Goal: Transaction & Acquisition: Download file/media

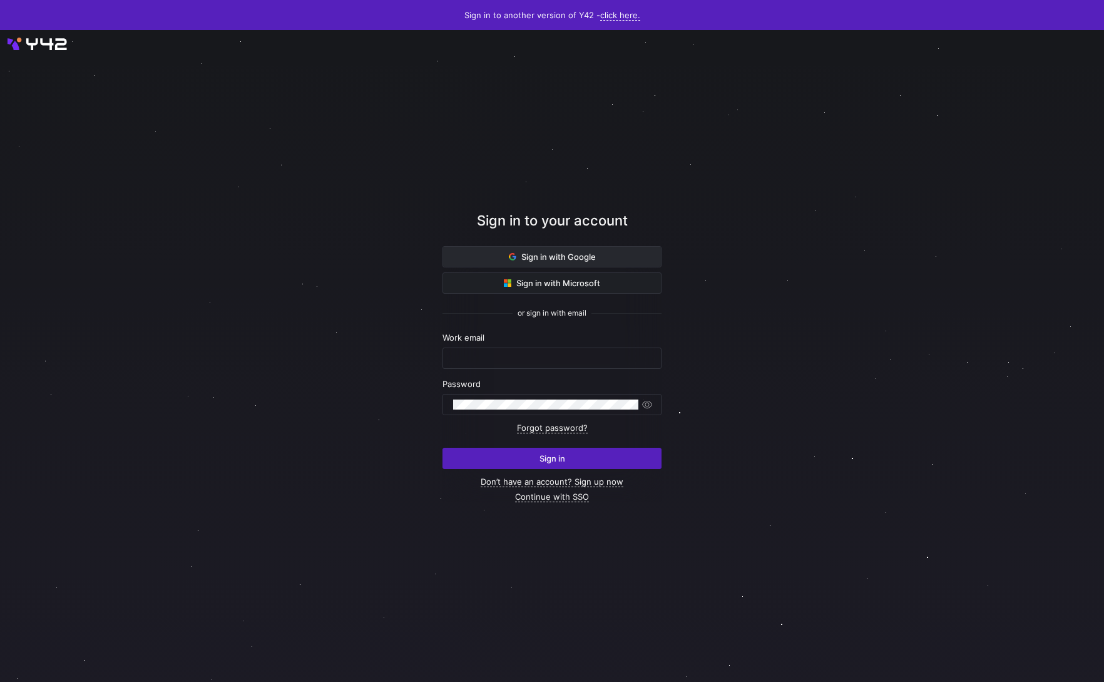
click at [561, 251] on button "Sign in with Google" at bounding box center [552, 256] width 219 height 21
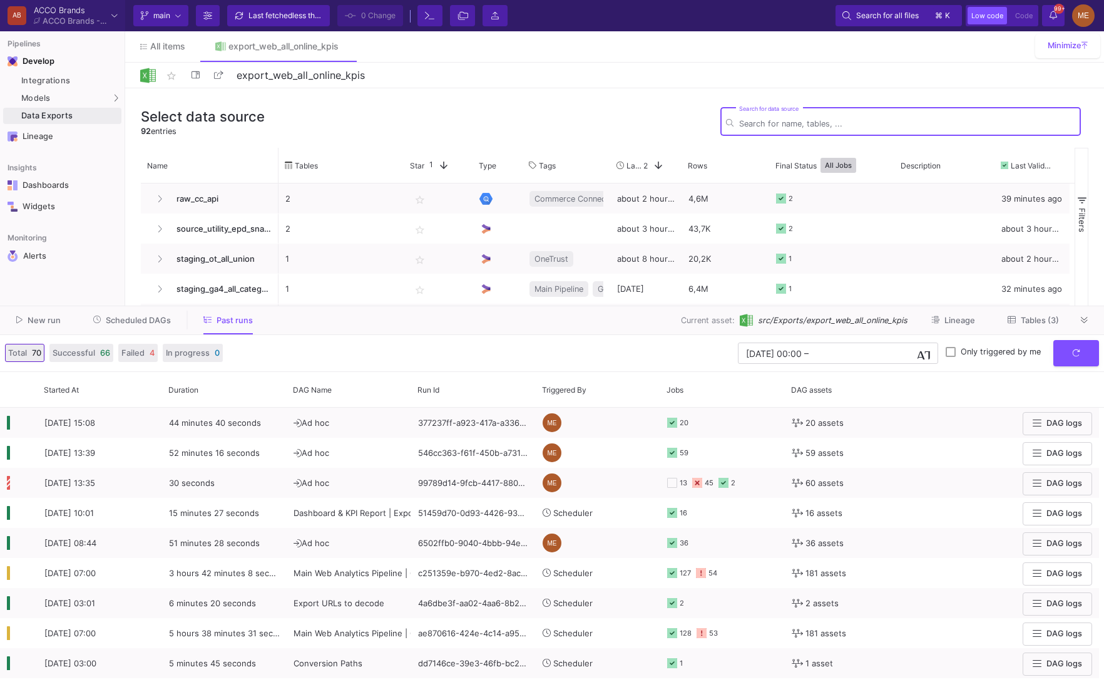
click at [862, 320] on span "src/Exports/export_web_all_online_kpis" at bounding box center [833, 320] width 150 height 12
click at [1025, 313] on button "Tables (3)" at bounding box center [1033, 319] width 81 height 19
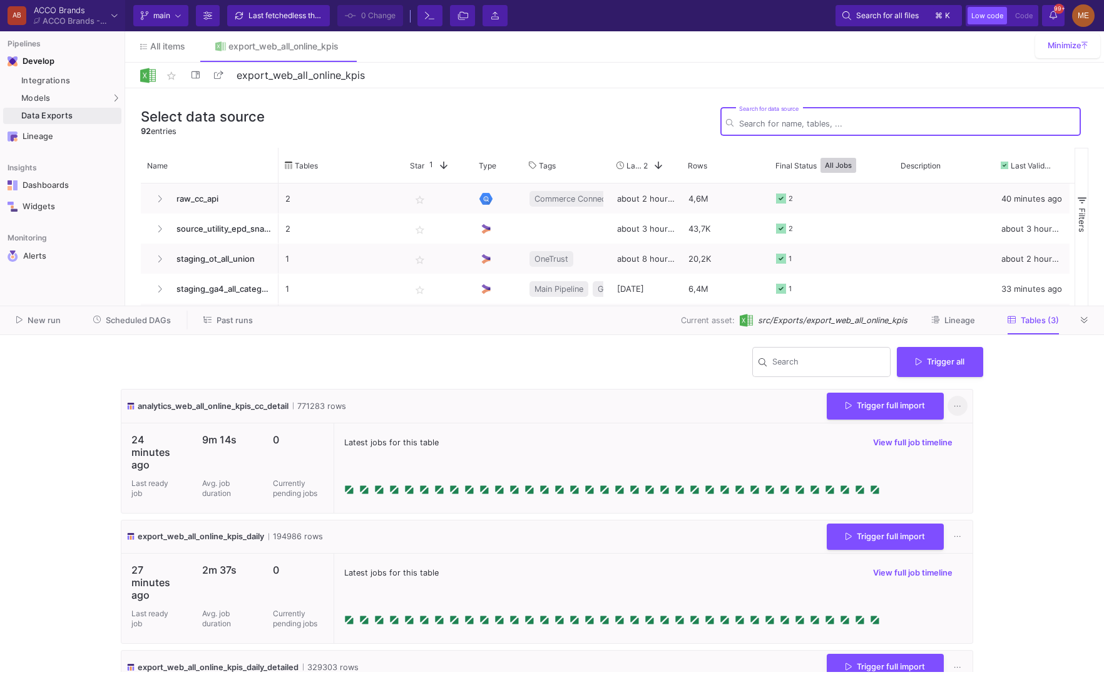
click at [955, 415] on button at bounding box center [958, 406] width 20 height 20
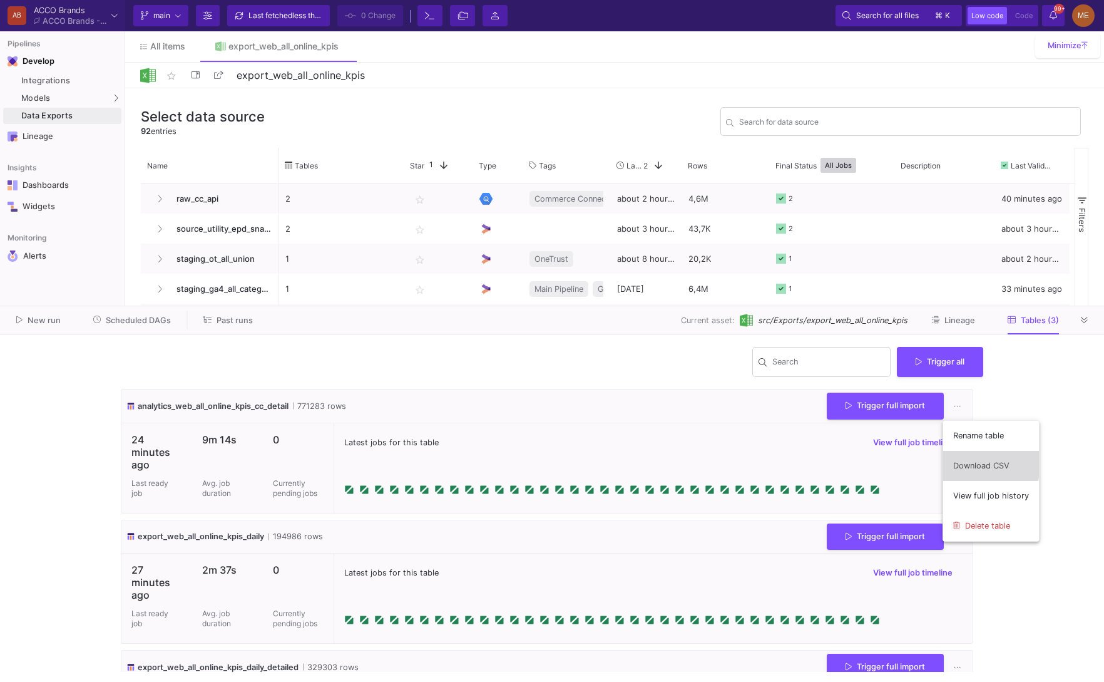
click at [971, 456] on link "Download CSV" at bounding box center [991, 466] width 96 height 30
click at [954, 535] on icon at bounding box center [957, 537] width 7 height 8
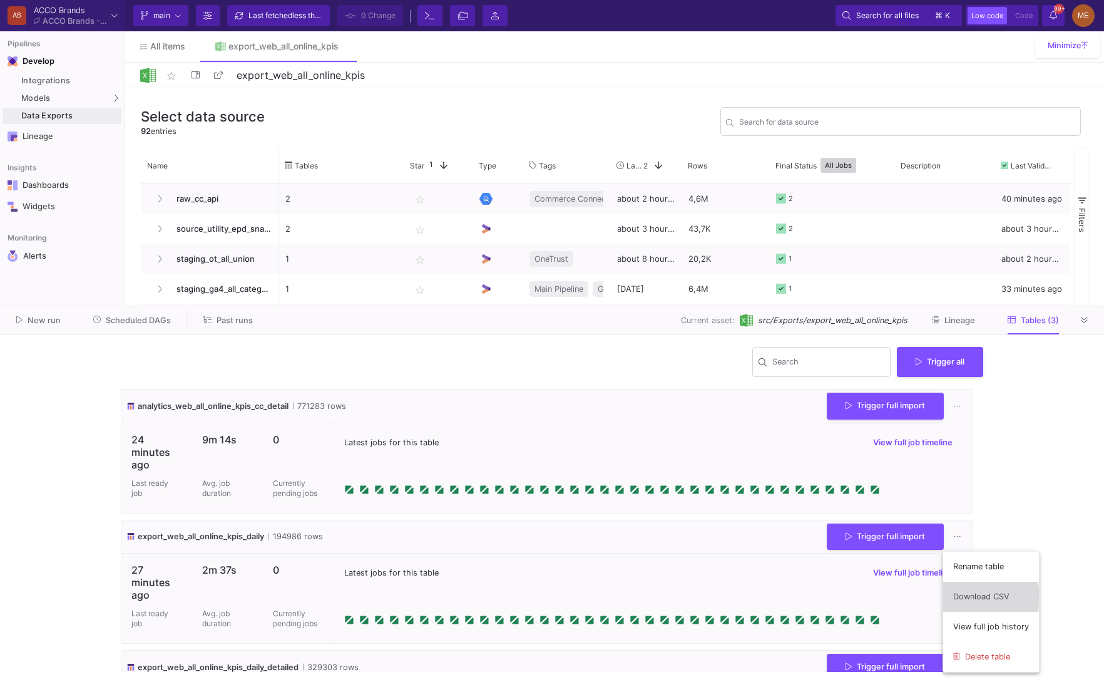
click at [985, 597] on link "Download CSV" at bounding box center [991, 596] width 96 height 30
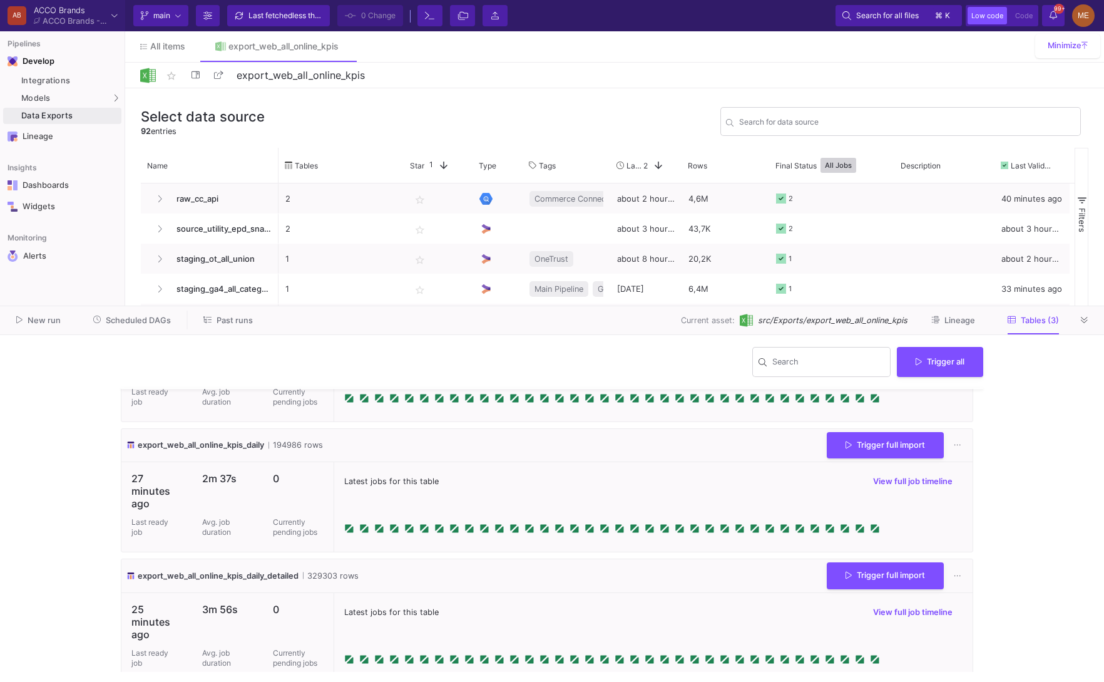
scroll to position [104, 0]
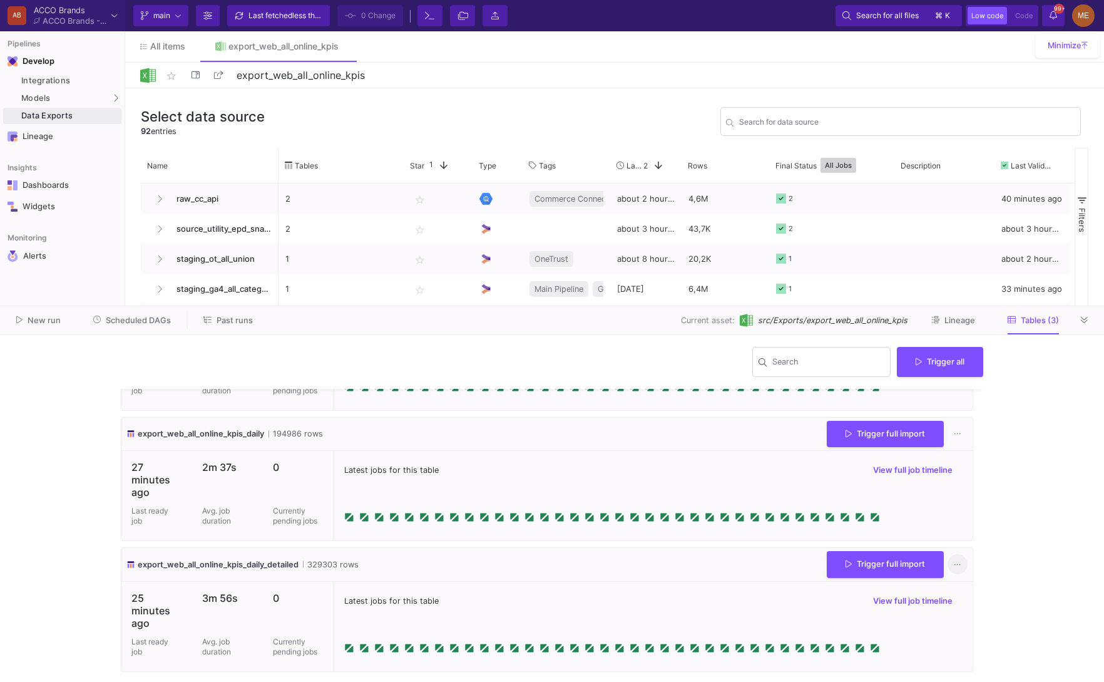
click at [954, 565] on icon at bounding box center [957, 564] width 7 height 8
click at [975, 482] on link "Download CSV" at bounding box center [991, 481] width 96 height 30
click at [241, 318] on span "Past runs" at bounding box center [235, 319] width 36 height 9
